Goal: Check status: Check status

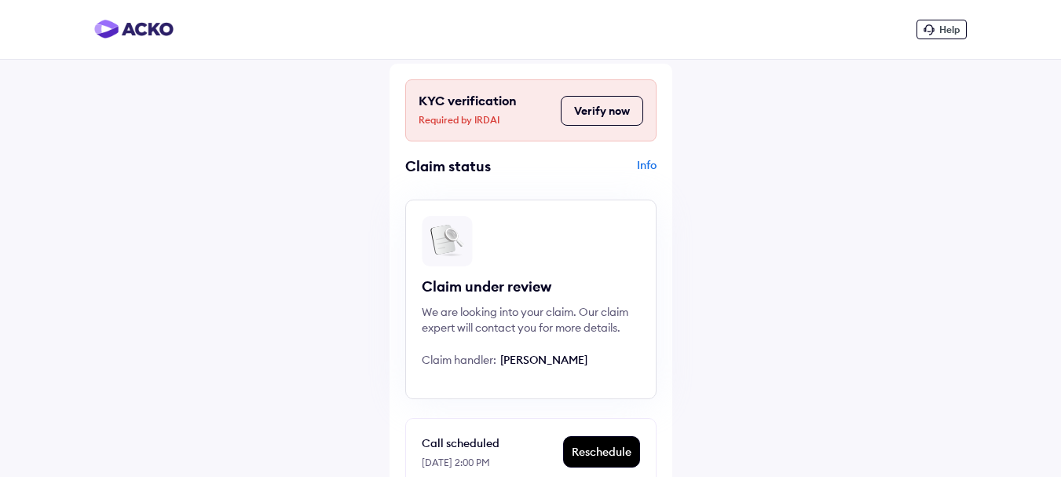
click at [600, 108] on button "Verify now" at bounding box center [602, 111] width 82 height 30
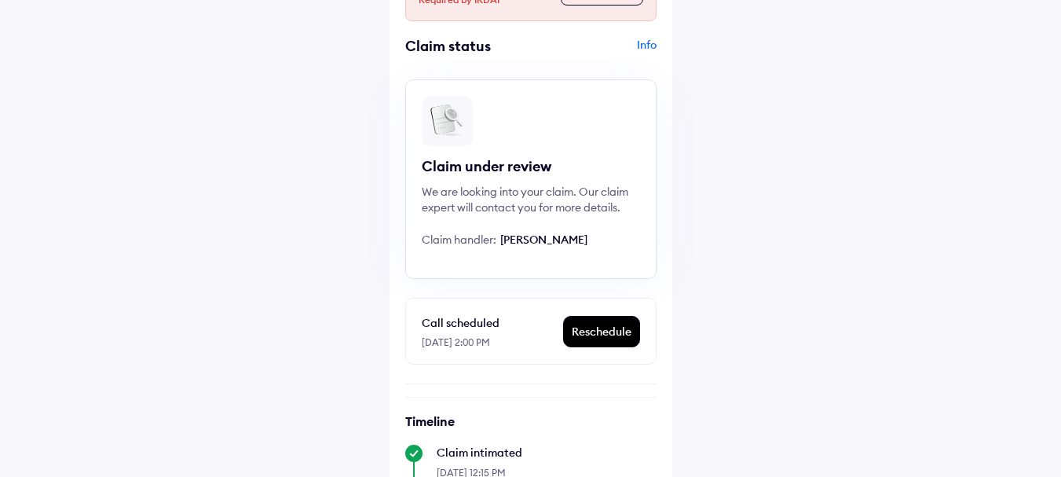
scroll to position [79, 0]
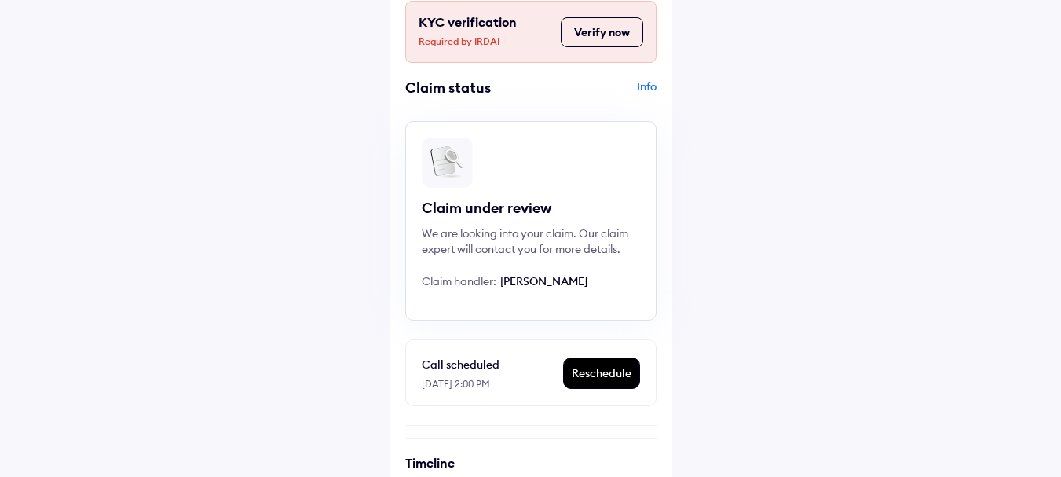
click at [492, 205] on div "Claim under review" at bounding box center [531, 208] width 218 height 19
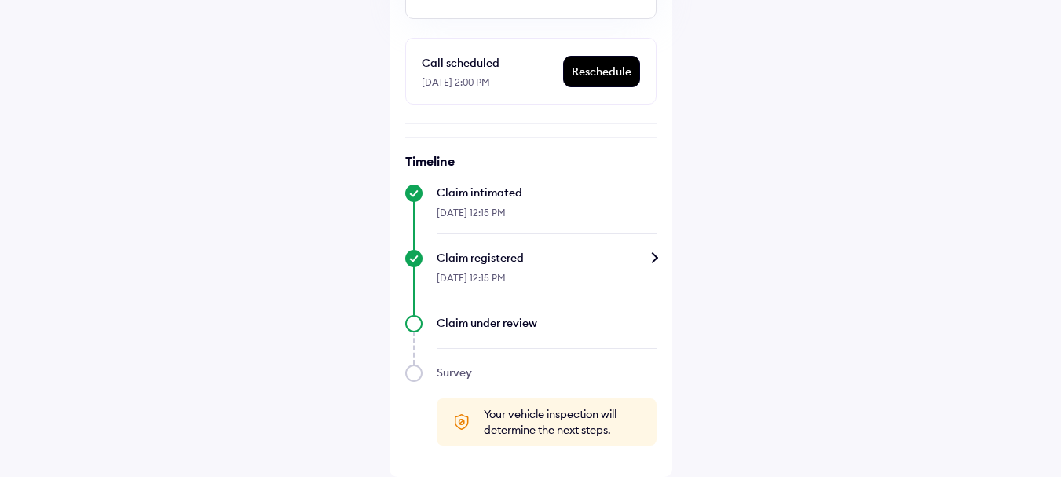
scroll to position [0, 0]
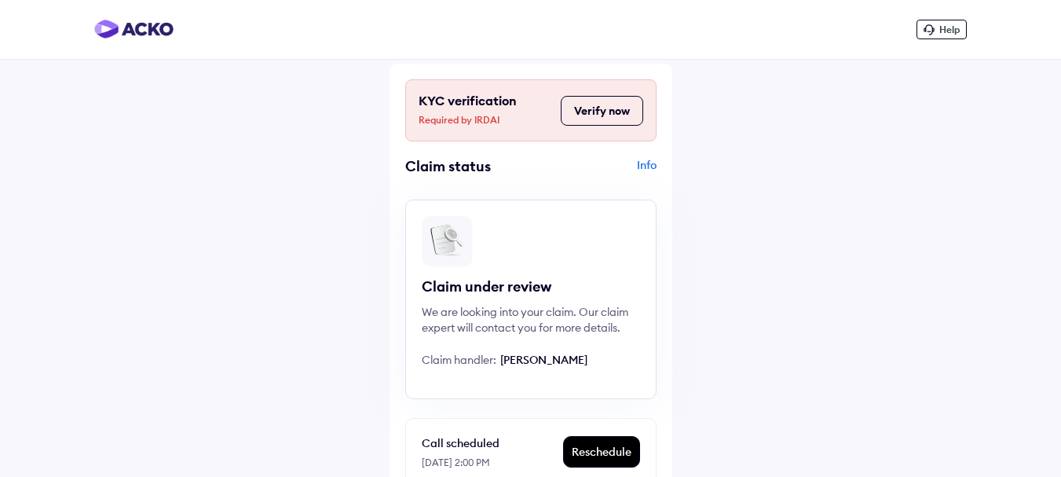
click at [595, 100] on button "Verify now" at bounding box center [602, 111] width 82 height 30
click at [587, 372] on div "Claim under review We are looking into your claim. Our claim expert will contac…" at bounding box center [530, 298] width 251 height 199
click at [659, 152] on div "KYC verification Required by IRDAI Verify now Claim status Info Claim under rev…" at bounding box center [530, 460] width 283 height 793
click at [649, 161] on div "Info" at bounding box center [596, 172] width 122 height 30
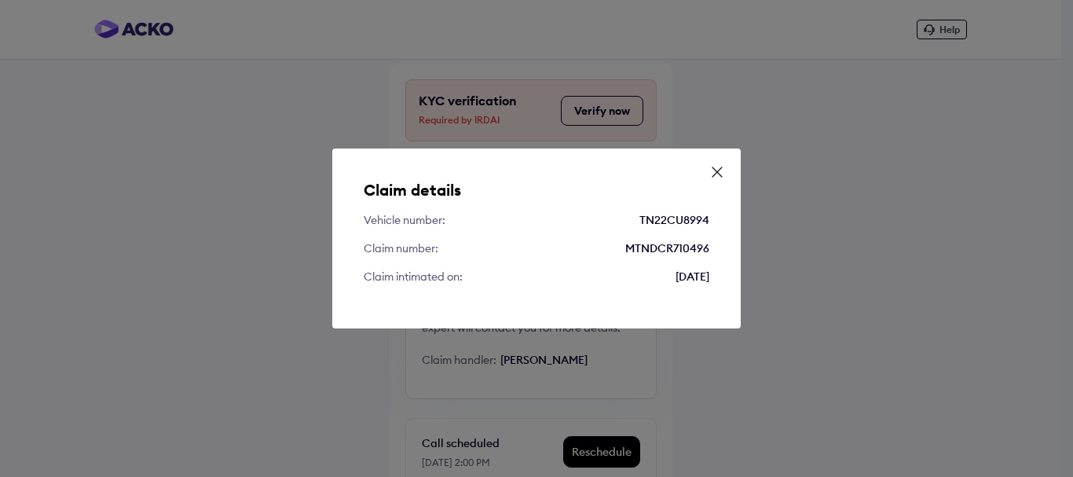
drag, startPoint x: 715, startPoint y: 170, endPoint x: 693, endPoint y: 157, distance: 25.7
click at [715, 170] on icon at bounding box center [717, 172] width 16 height 16
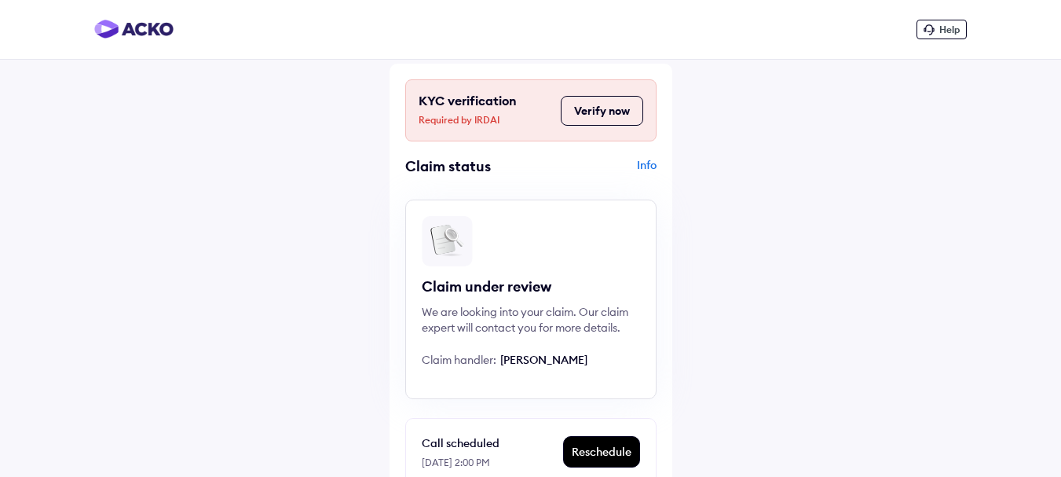
drag, startPoint x: 196, startPoint y: 1, endPoint x: 129, endPoint y: 168, distance: 180.4
click at [129, 168] on div "Help KYC verification Required by IRDAI Verify now Claim status Info Claim unde…" at bounding box center [530, 428] width 1061 height 857
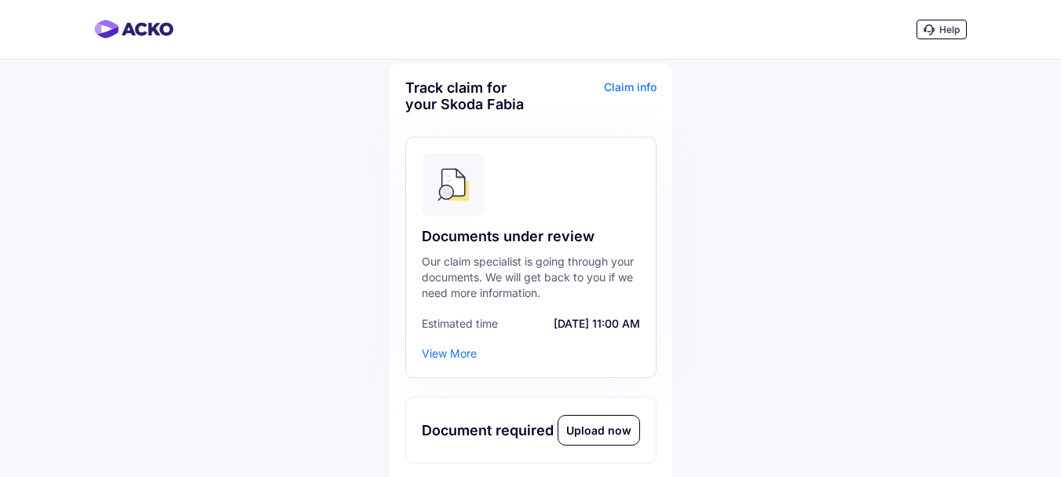
click at [463, 349] on div "View More" at bounding box center [449, 354] width 55 height 16
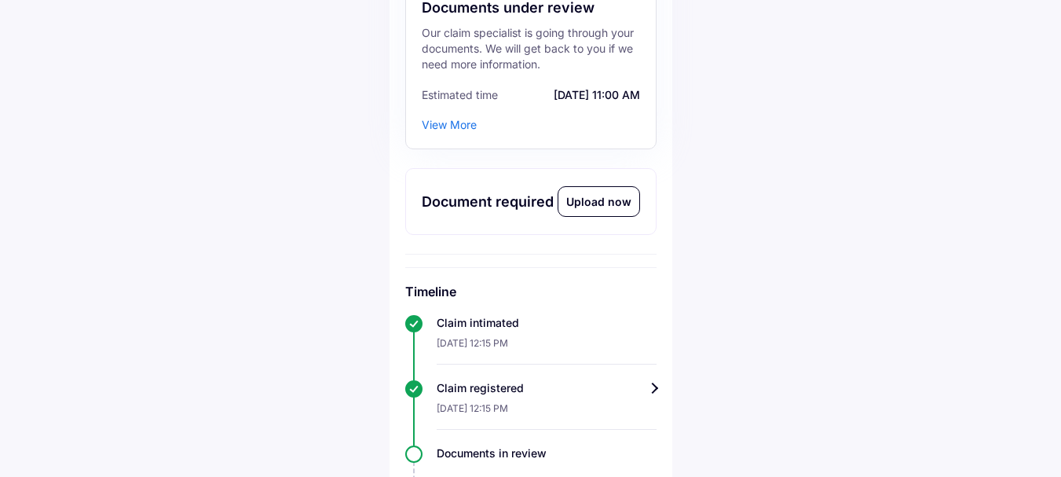
scroll to position [236, 0]
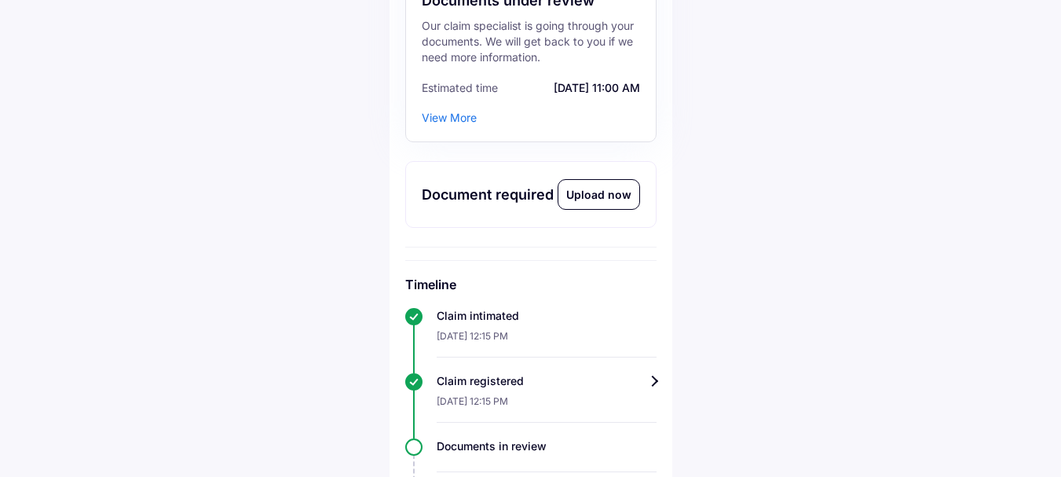
click at [595, 197] on div "Upload now" at bounding box center [598, 194] width 81 height 29
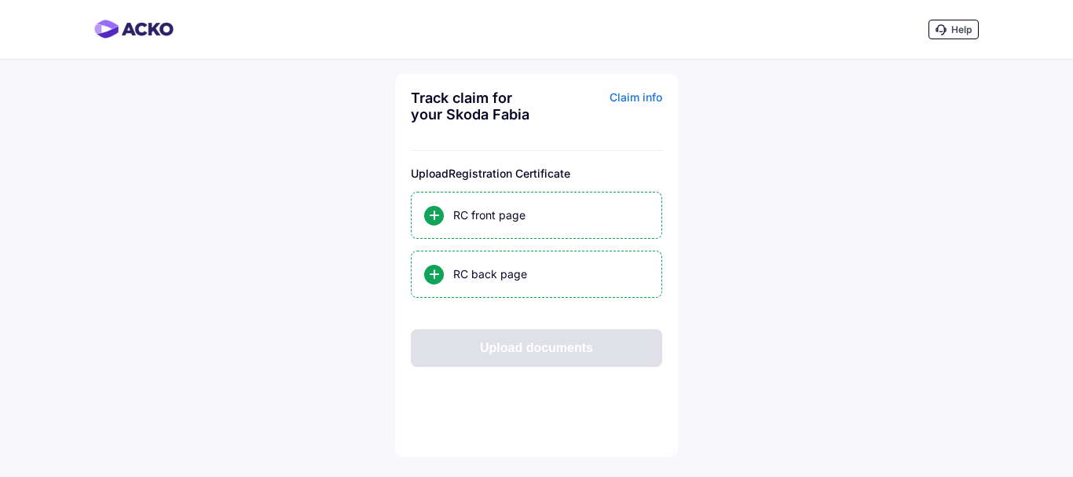
click at [645, 96] on div "Claim info" at bounding box center [601, 112] width 122 height 45
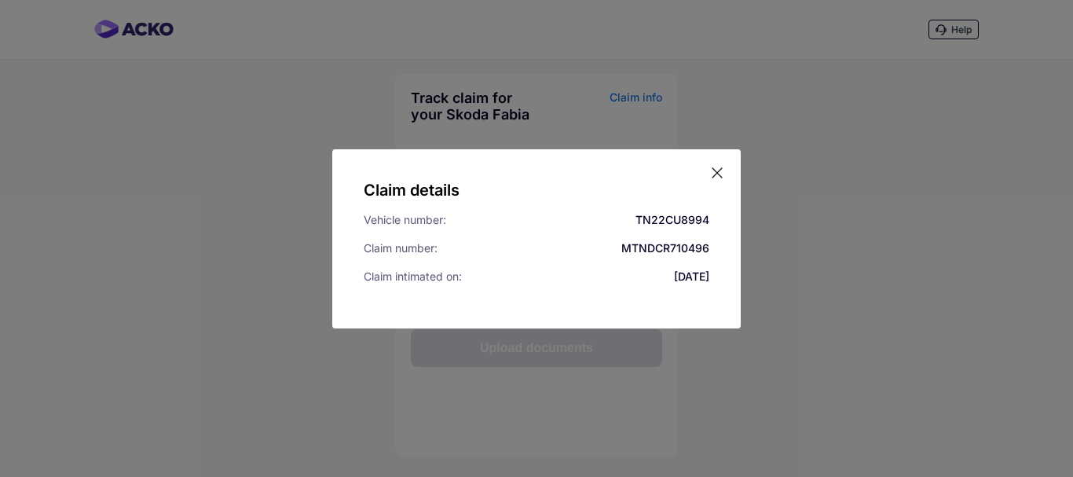
click at [715, 171] on icon at bounding box center [717, 173] width 16 height 16
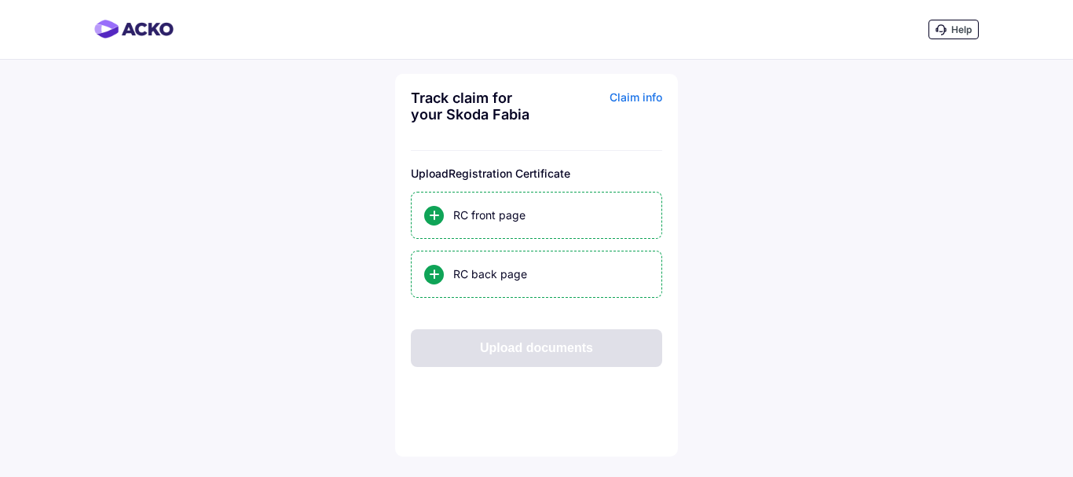
click at [635, 92] on div "Claim info" at bounding box center [601, 112] width 122 height 45
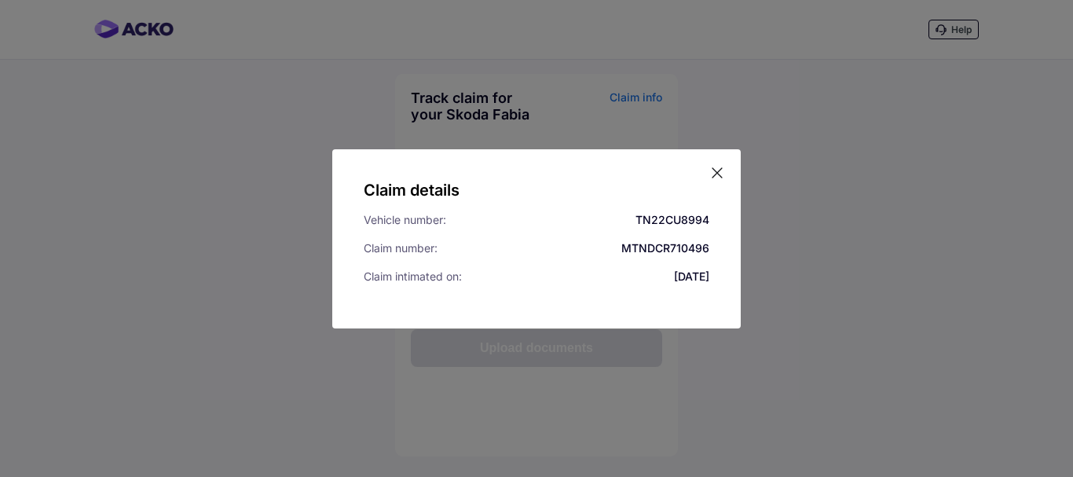
click at [708, 174] on div "Claim details Vehicle number: TN22CU8994 Claim number: MTNDCR710496 Claim intim…" at bounding box center [536, 238] width 408 height 179
